Goal: Task Accomplishment & Management: Manage account settings

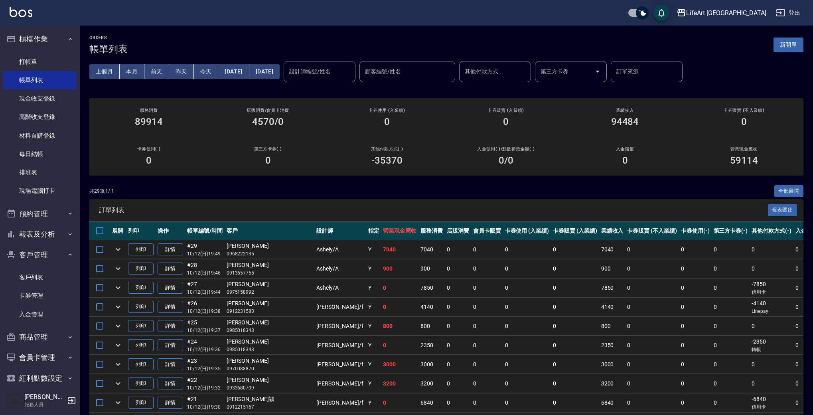
scroll to position [170, 0]
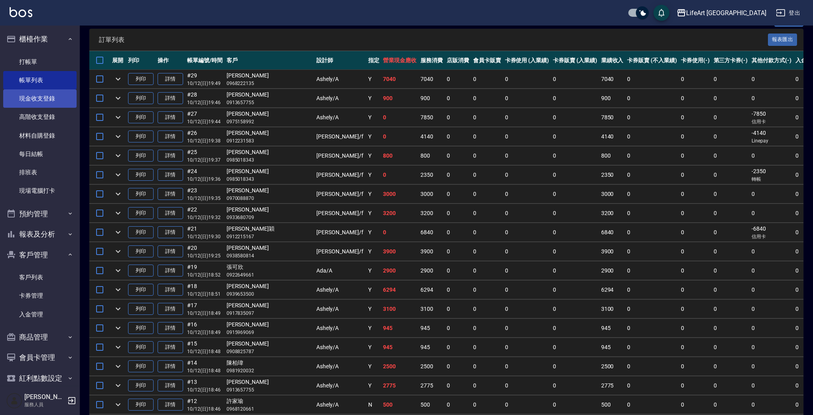
click at [37, 95] on link "現金收支登錄" at bounding box center [39, 98] width 73 height 18
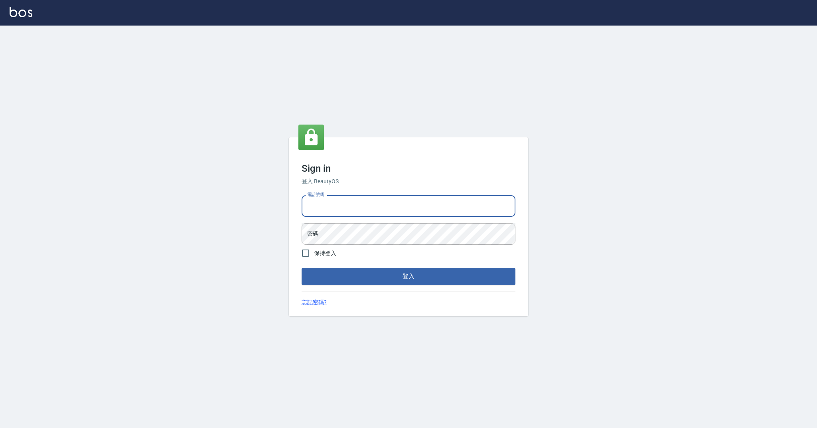
type input "0989368139"
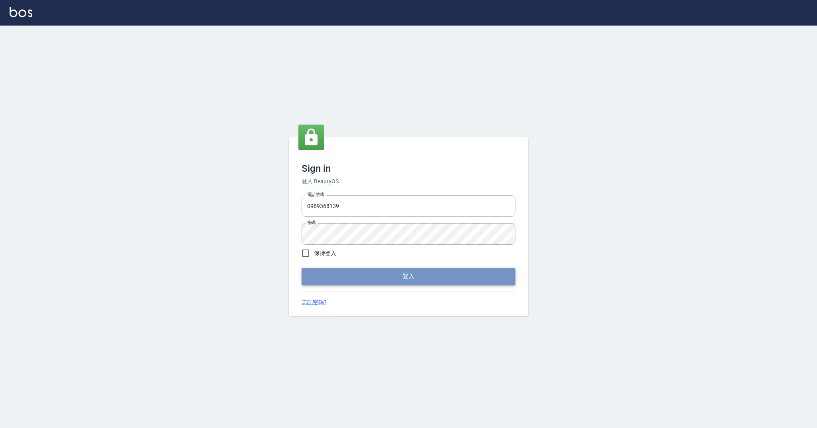
click at [382, 278] on button "登入" at bounding box center [409, 276] width 214 height 17
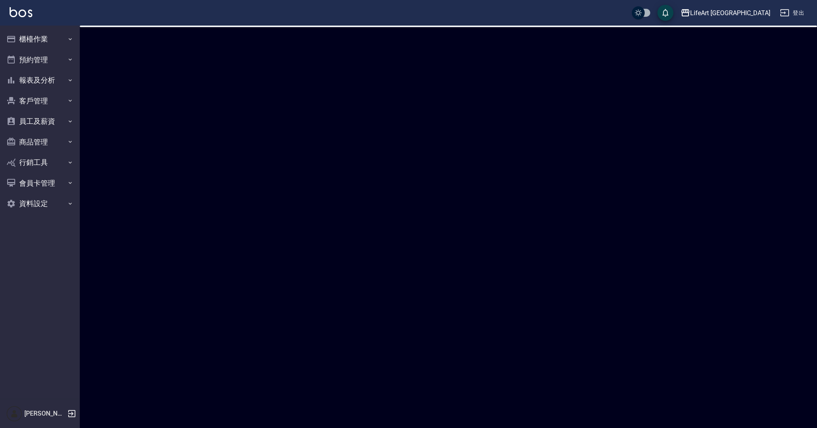
checkbox input "true"
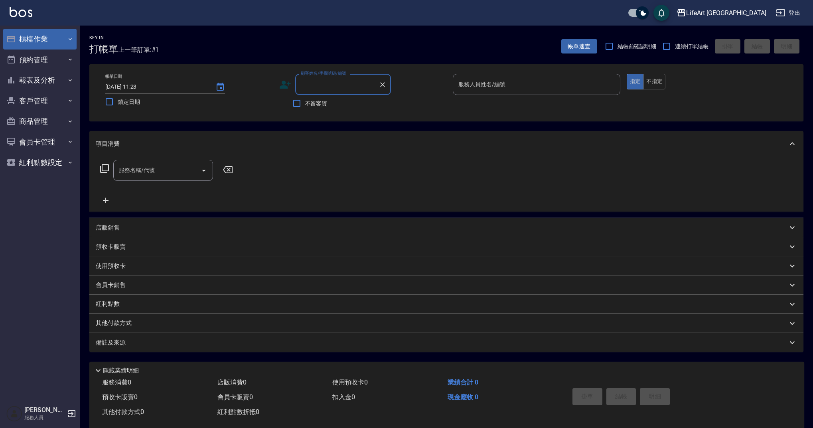
click at [72, 43] on button "櫃檯作業" at bounding box center [39, 39] width 73 height 21
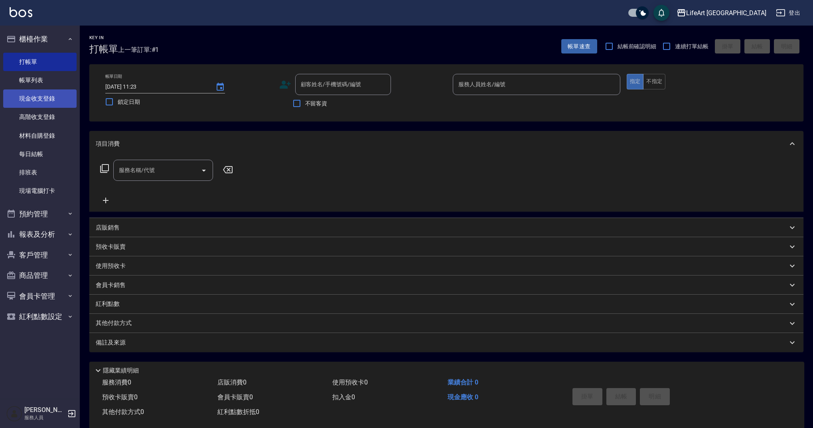
click at [60, 101] on link "現金收支登錄" at bounding box center [39, 98] width 73 height 18
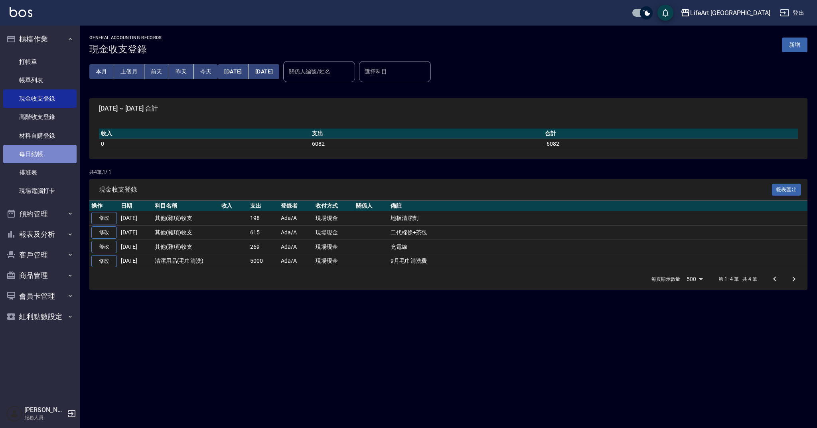
click at [51, 148] on link "每日結帳" at bounding box center [39, 154] width 73 height 18
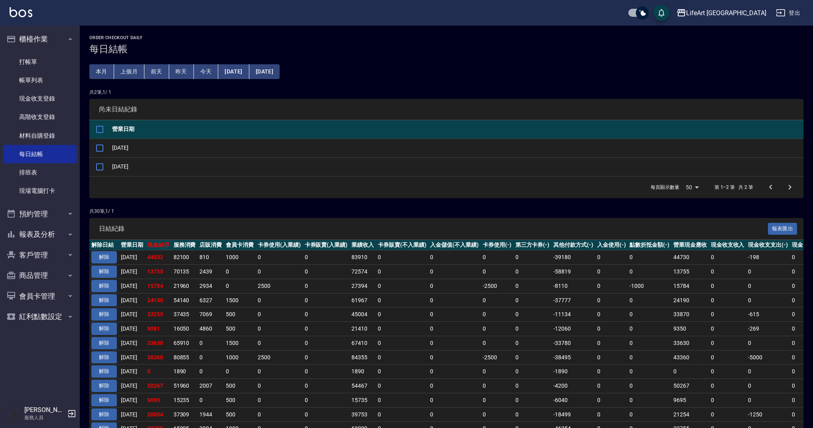
click at [280, 69] on button "[DATE]" at bounding box center [264, 71] width 30 height 15
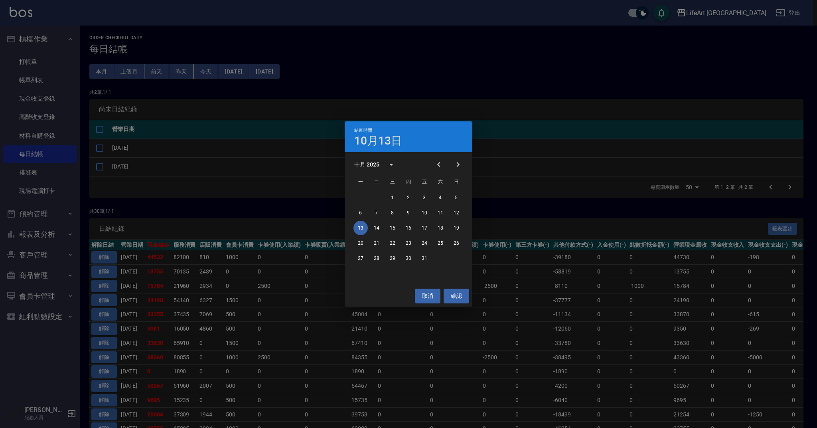
click at [283, 69] on div "結束時間 [DATE] 十月 2025 一 二 三 四 五 六 日 1 2 3 4 5 6 7 8 9 10 11 12 13 14 15 16 17 18 …" at bounding box center [408, 214] width 817 height 428
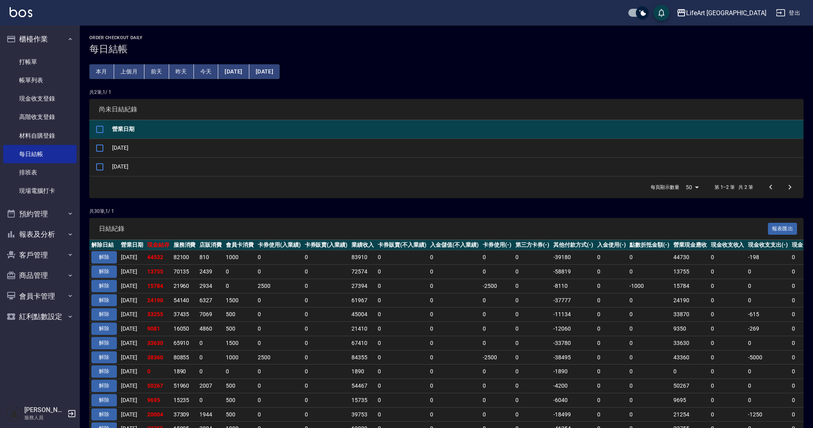
click at [103, 128] on input "checkbox" at bounding box center [99, 129] width 17 height 17
checkbox input "true"
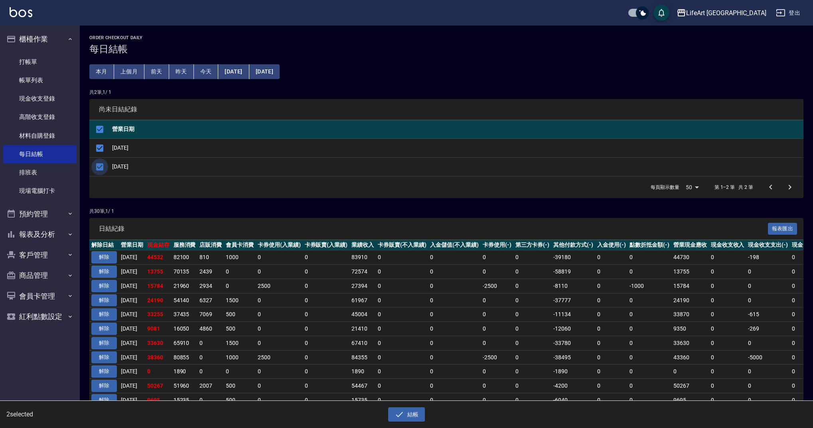
click at [104, 168] on input "checkbox" at bounding box center [99, 166] width 17 height 17
checkbox input "false"
click at [405, 414] on button "結帳" at bounding box center [406, 414] width 37 height 15
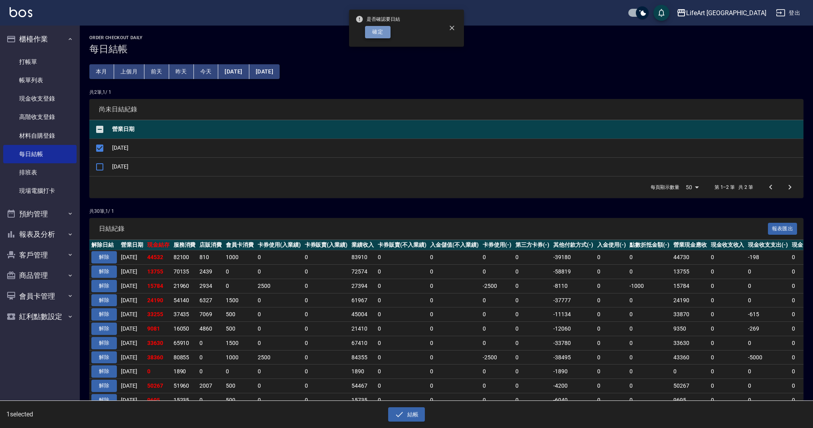
click at [375, 33] on button "確定" at bounding box center [378, 32] width 26 height 12
checkbox input "false"
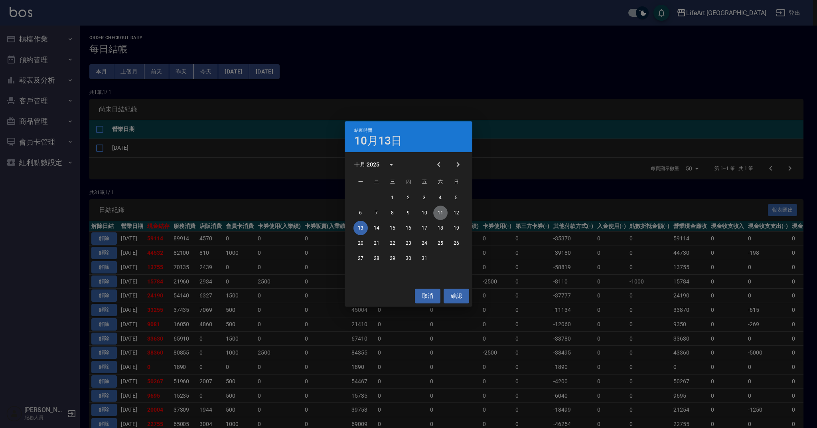
click at [439, 211] on button "11" at bounding box center [440, 212] width 14 height 14
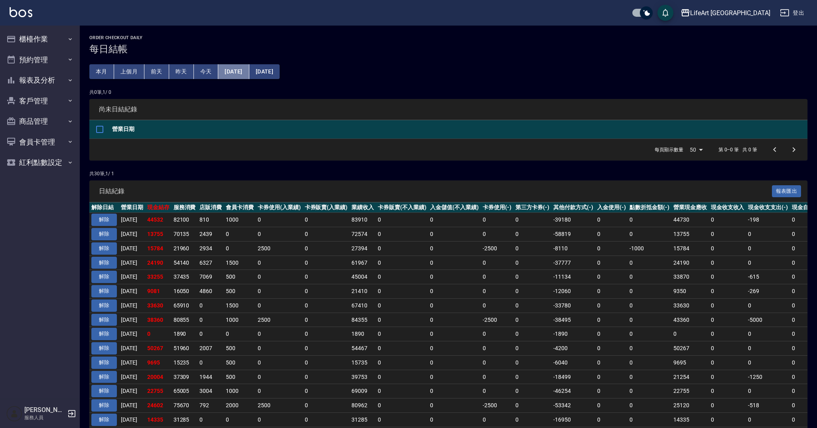
click at [249, 72] on button "[DATE]" at bounding box center [233, 71] width 31 height 15
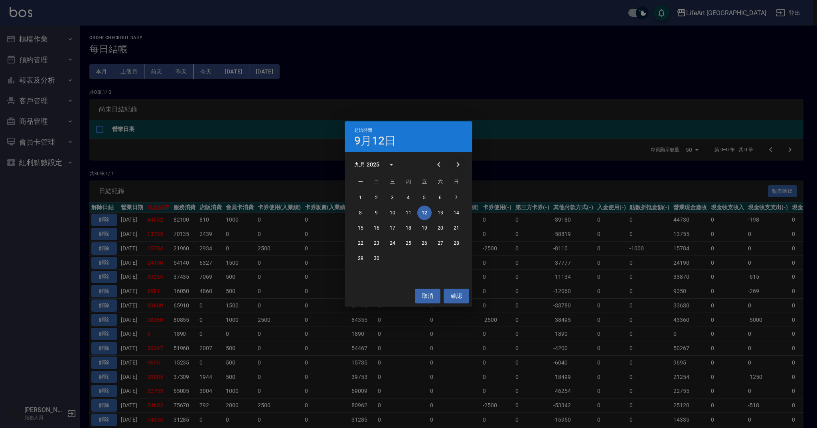
click at [458, 167] on icon "Next month" at bounding box center [458, 165] width 10 height 10
click at [460, 163] on icon "Next month" at bounding box center [458, 165] width 10 height 10
click at [436, 164] on icon "Previous month" at bounding box center [439, 165] width 10 height 10
click at [362, 213] on button "6" at bounding box center [360, 212] width 14 height 14
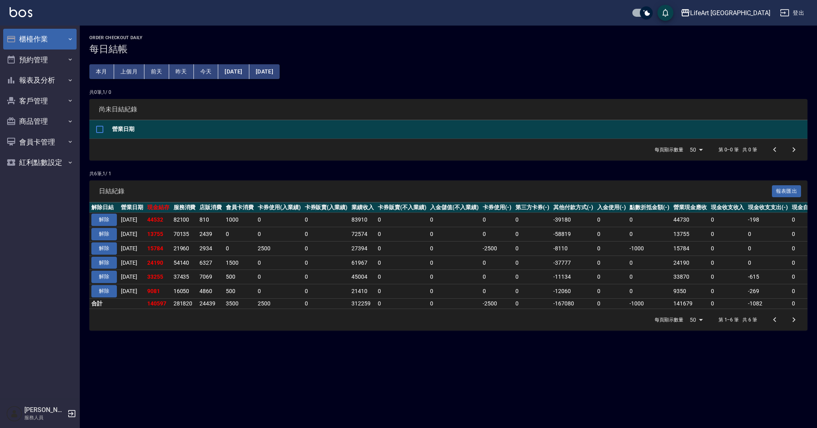
click at [32, 37] on button "櫃檯作業" at bounding box center [39, 39] width 73 height 21
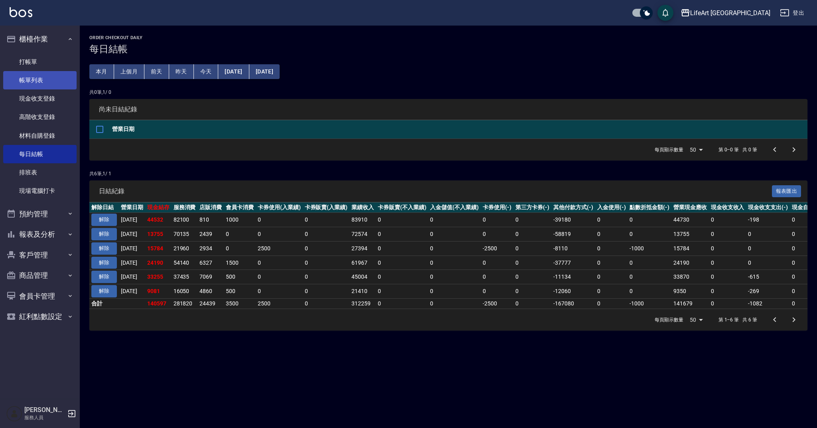
click at [45, 77] on link "帳單列表" at bounding box center [39, 80] width 73 height 18
